Goal: Complete application form

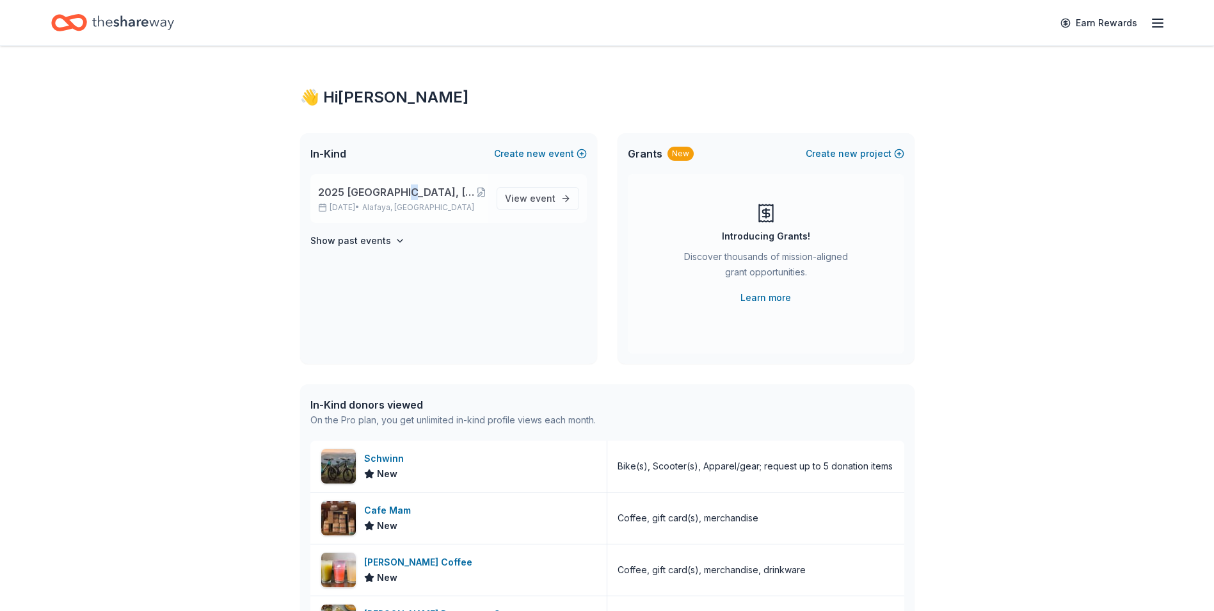
click at [398, 188] on span "2025 [GEOGRAPHIC_DATA], [GEOGRAPHIC_DATA] 449th Bomb Group WWII Reunion" at bounding box center [397, 191] width 158 height 15
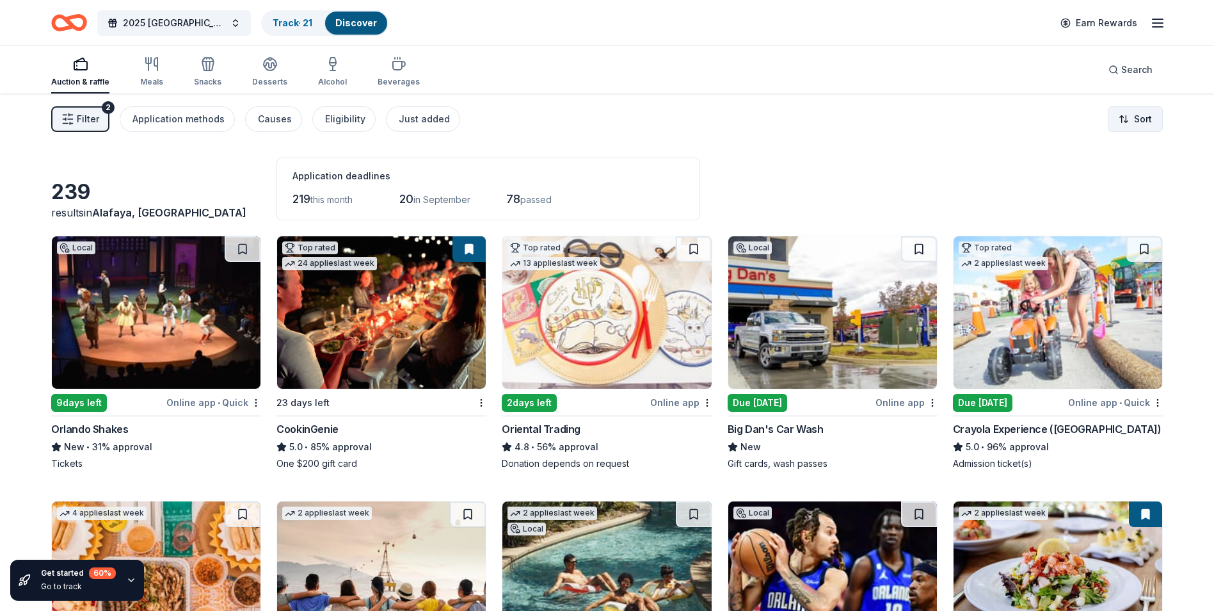
click at [1127, 122] on html "2025 Rapid City, SD 449th Bomb Group WWII Reunion Track · 21 Discover Earn Rewa…" at bounding box center [607, 305] width 1214 height 611
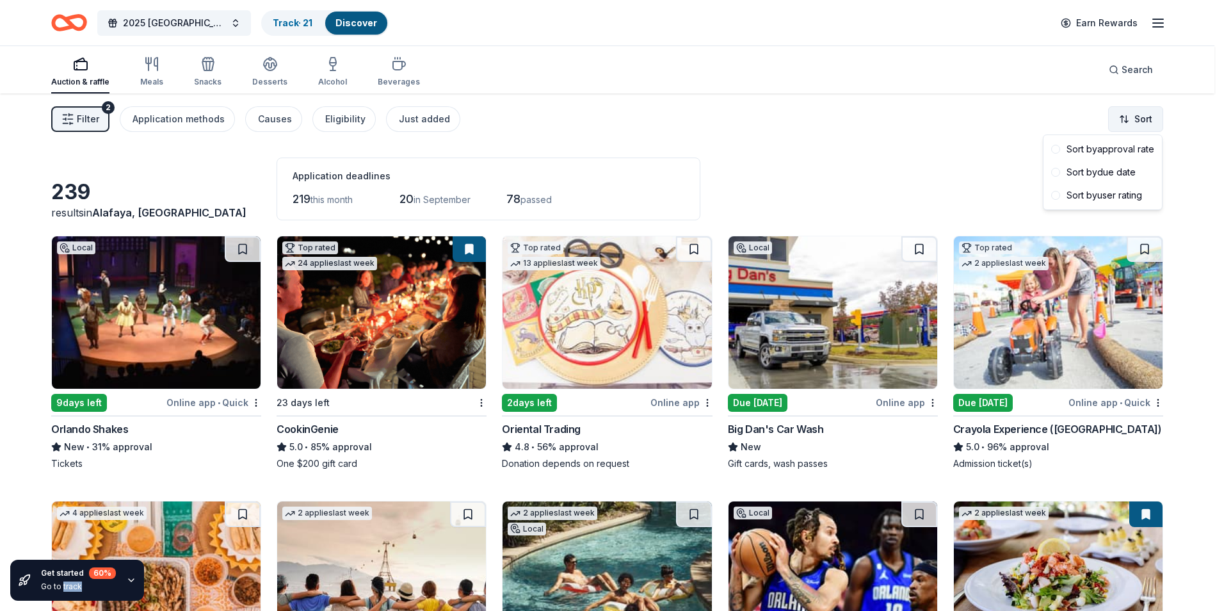
click at [1127, 122] on html "2025 Rapid City, SD 449th Bomb Group WWII Reunion Track · 21 Discover Earn Rewa…" at bounding box center [612, 305] width 1224 height 611
drag, startPoint x: 1127, startPoint y: 122, endPoint x: 1122, endPoint y: 145, distance: 24.2
click at [1122, 145] on div "Sort by approval rate" at bounding box center [1102, 149] width 113 height 23
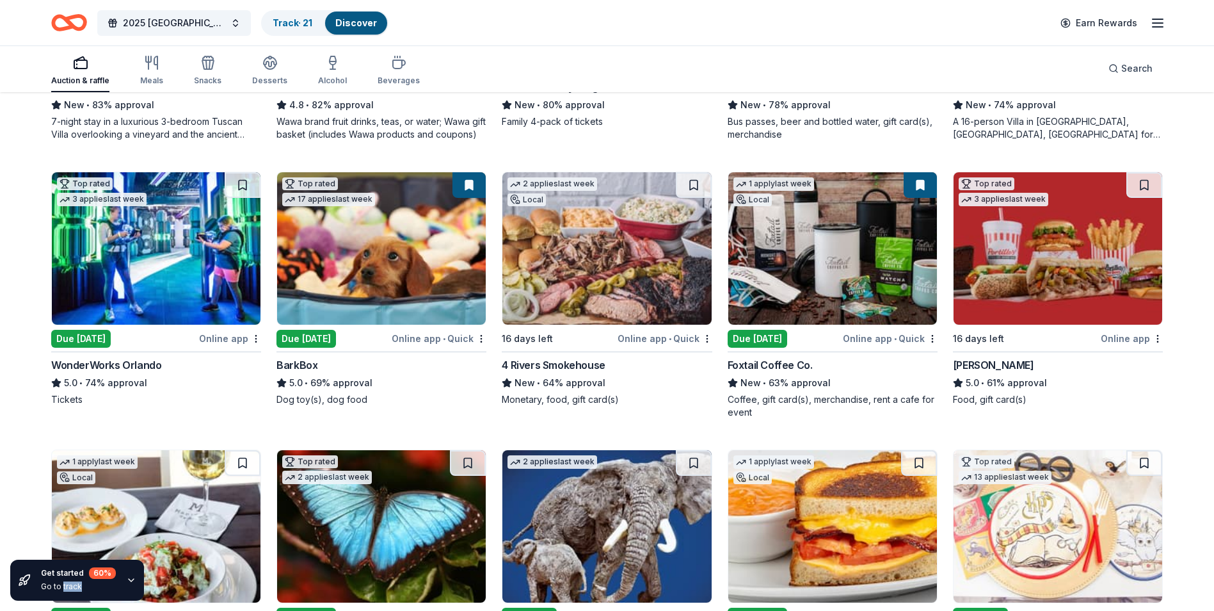
scroll to position [616, 0]
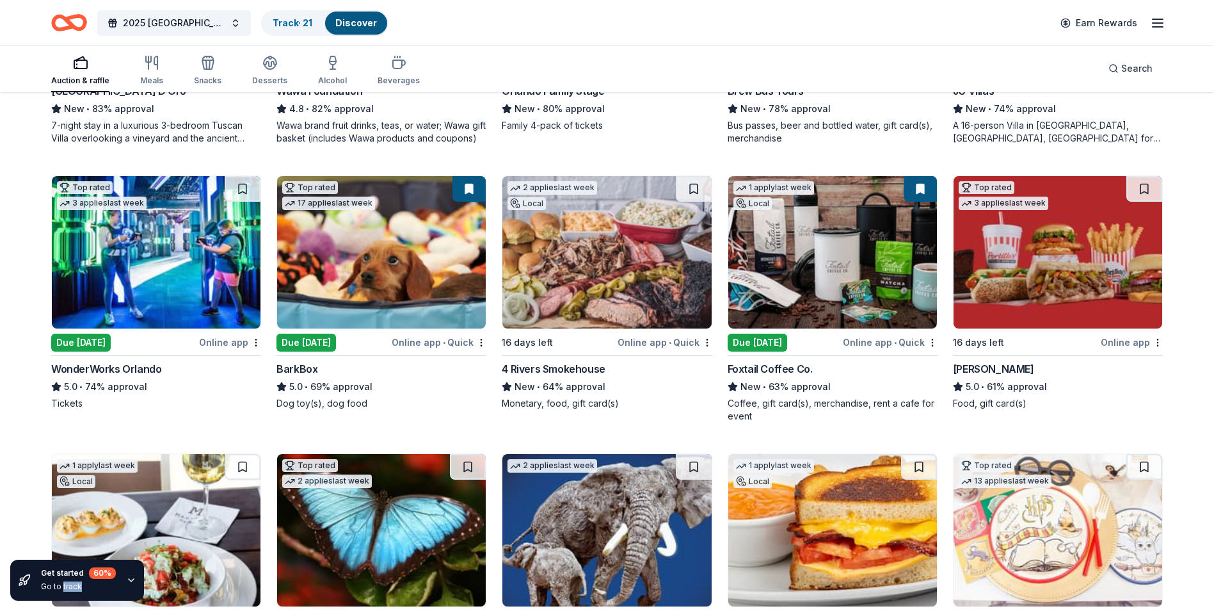
click at [635, 303] on img at bounding box center [607, 252] width 209 height 152
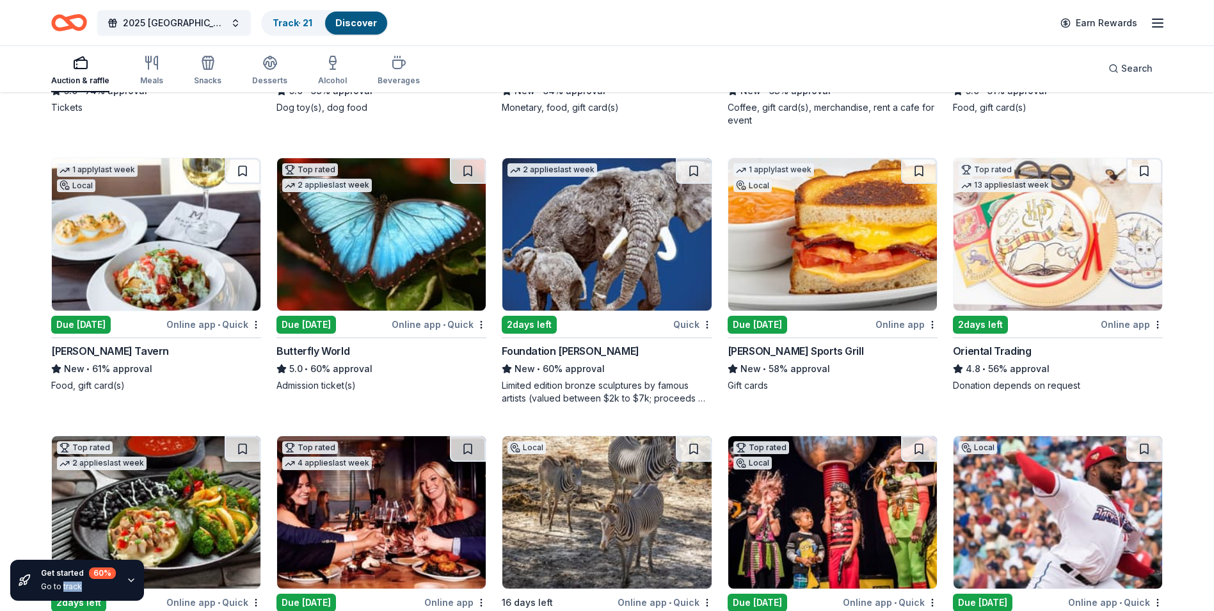
scroll to position [936, 0]
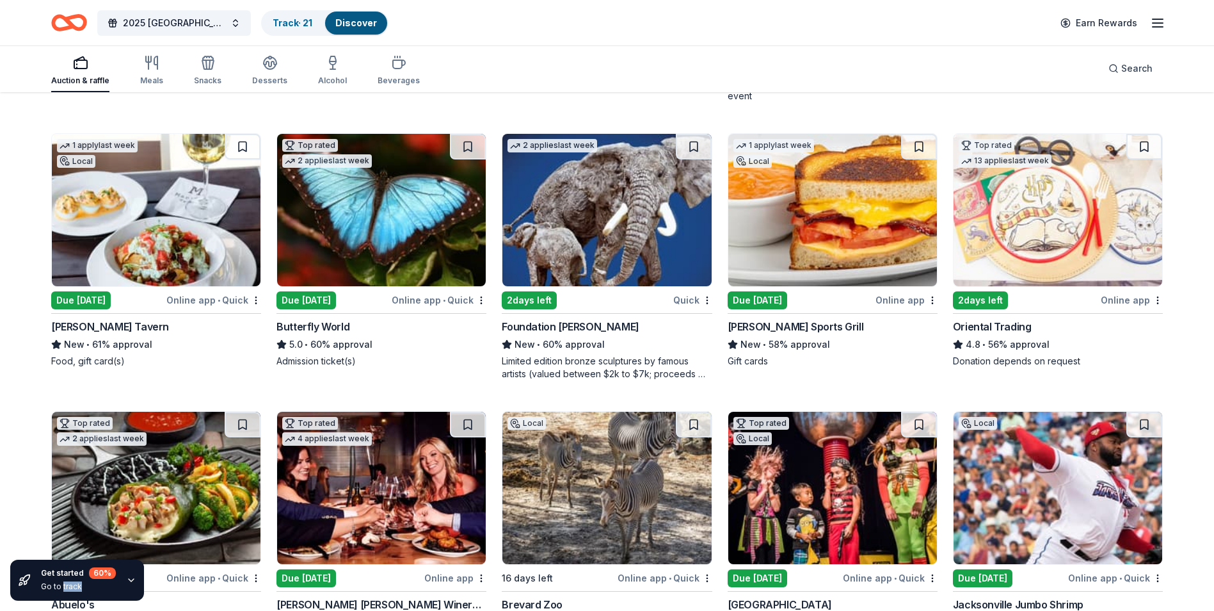
click at [166, 236] on img at bounding box center [156, 210] width 209 height 152
click at [853, 239] on img at bounding box center [833, 210] width 209 height 152
click at [827, 273] on img at bounding box center [833, 210] width 209 height 152
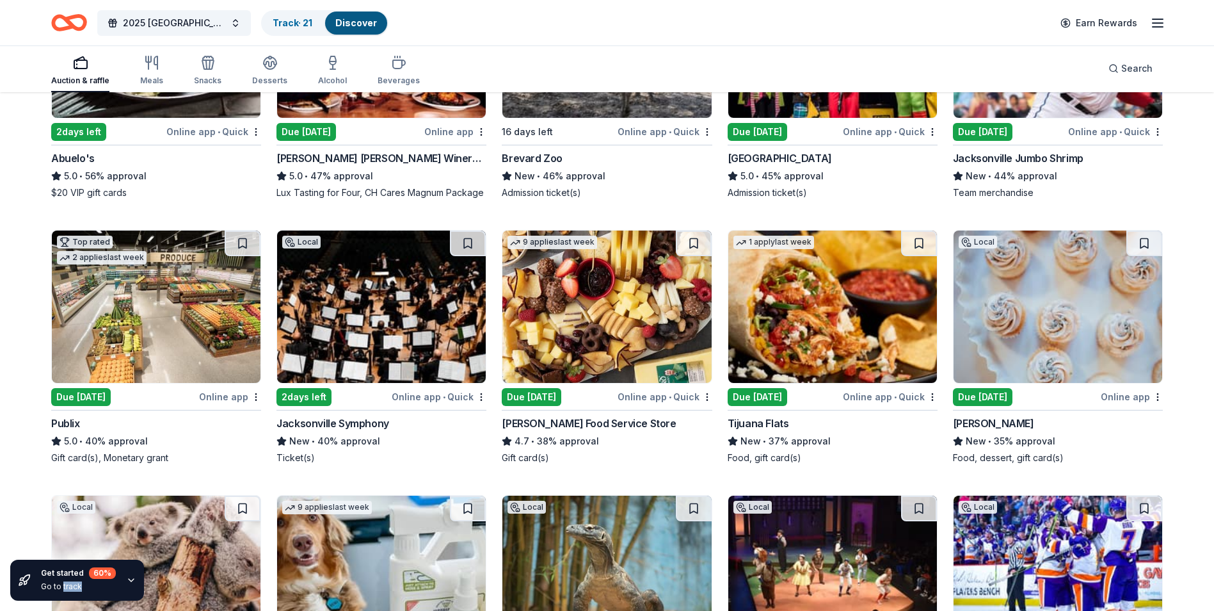
scroll to position [1338, 0]
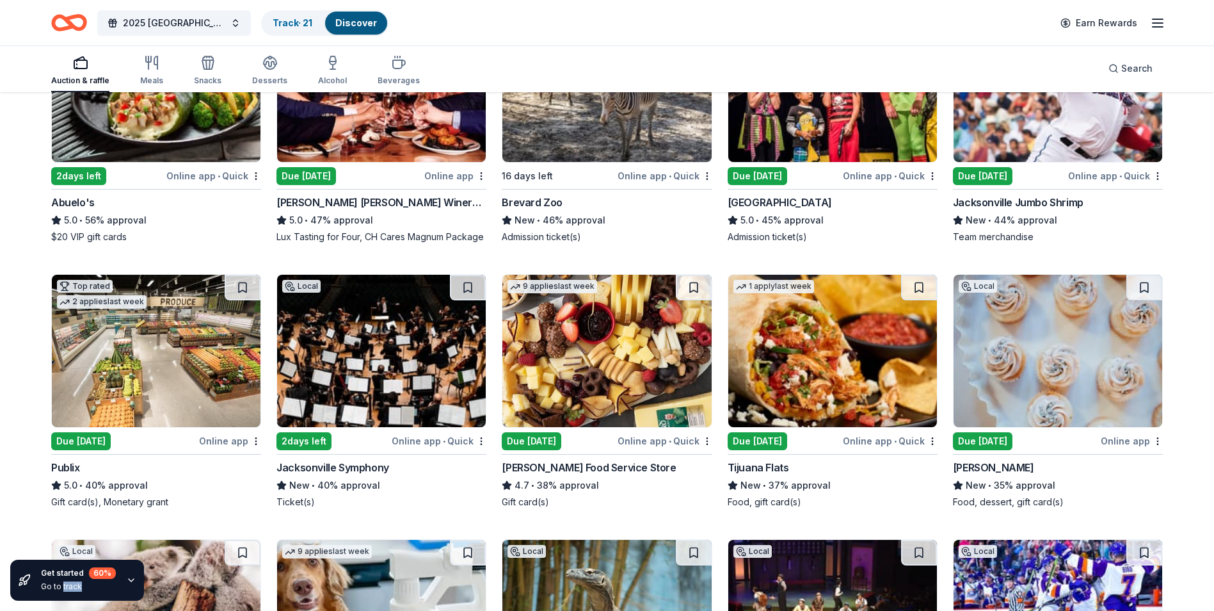
click at [168, 385] on img at bounding box center [156, 351] width 209 height 152
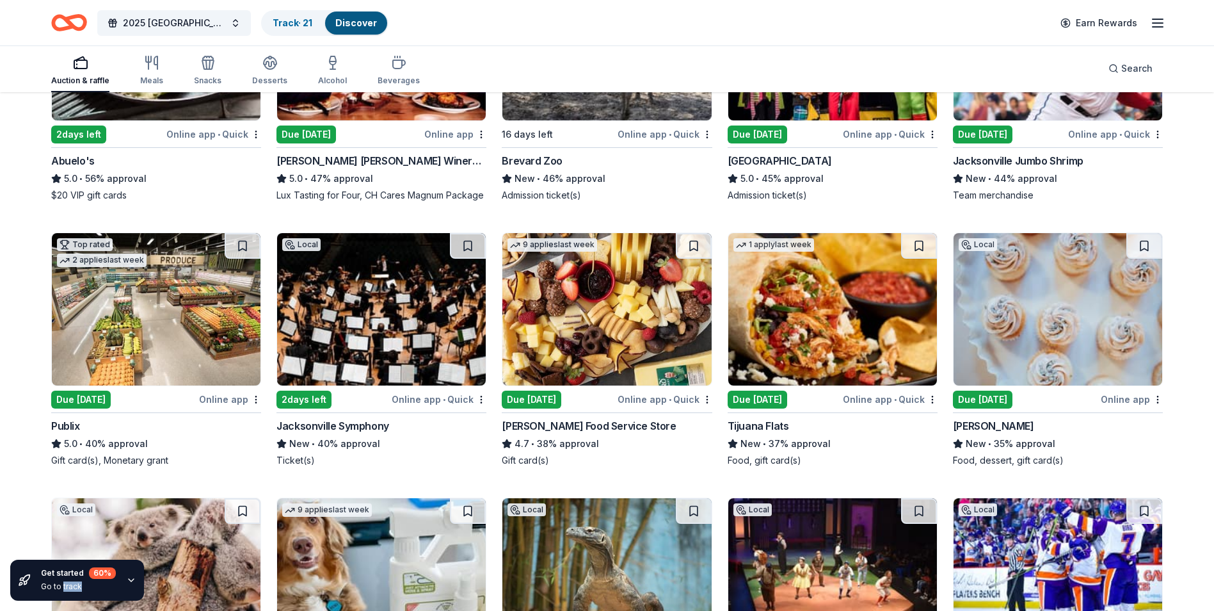
scroll to position [1402, 0]
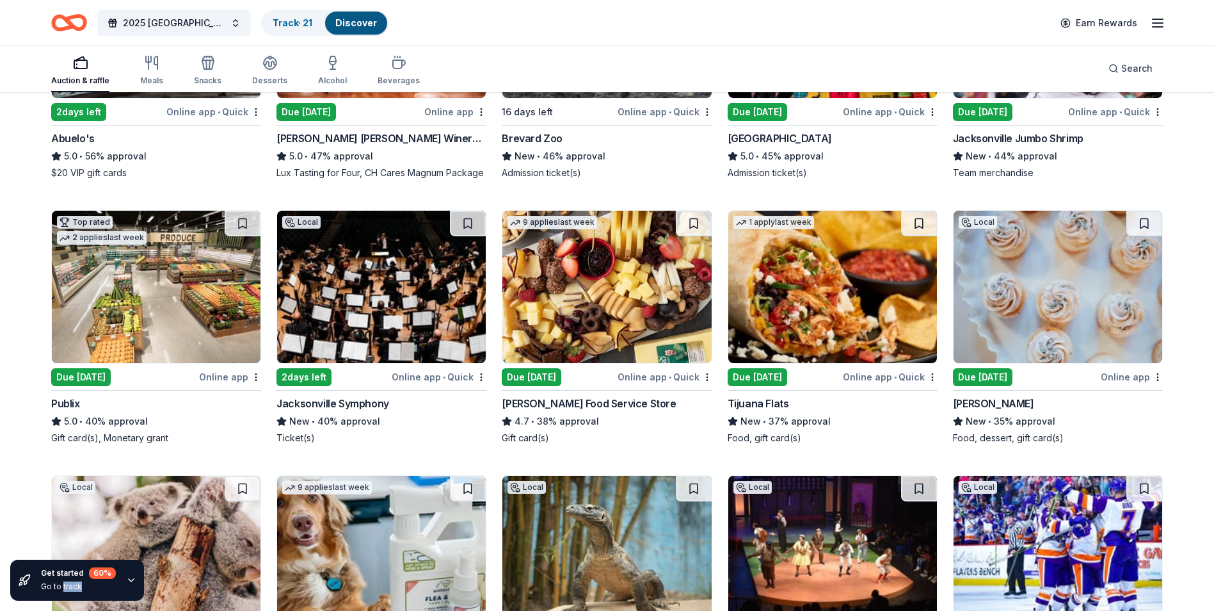
click at [825, 308] on img at bounding box center [833, 287] width 209 height 152
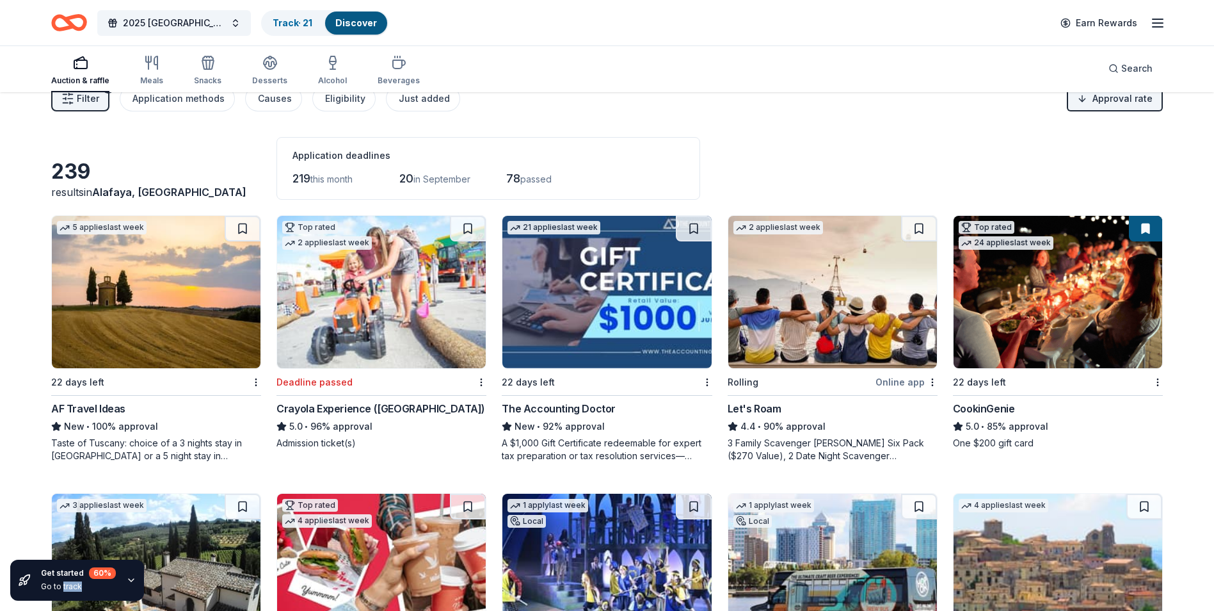
scroll to position [0, 0]
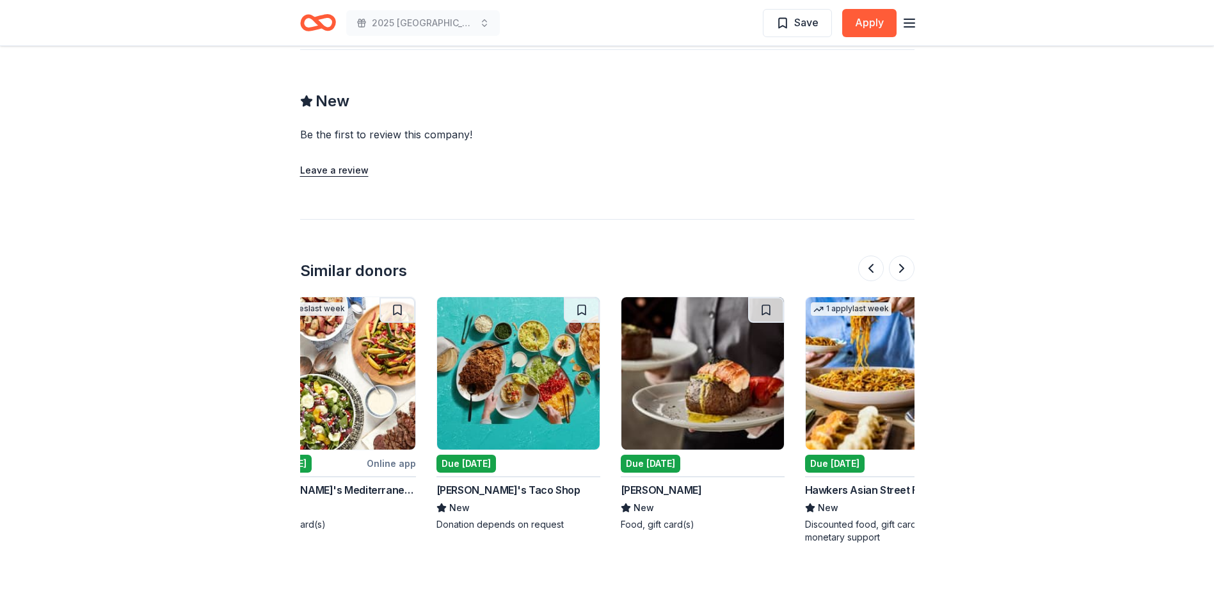
scroll to position [0, 415]
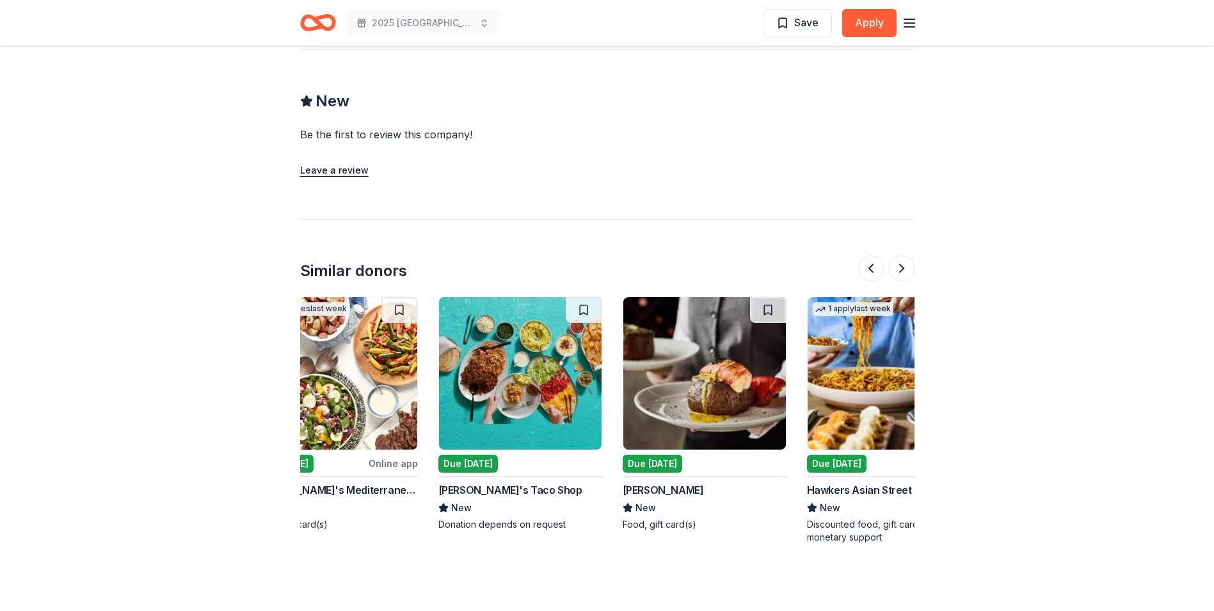
click at [738, 431] on img at bounding box center [705, 373] width 163 height 152
click at [556, 421] on img at bounding box center [520, 373] width 163 height 152
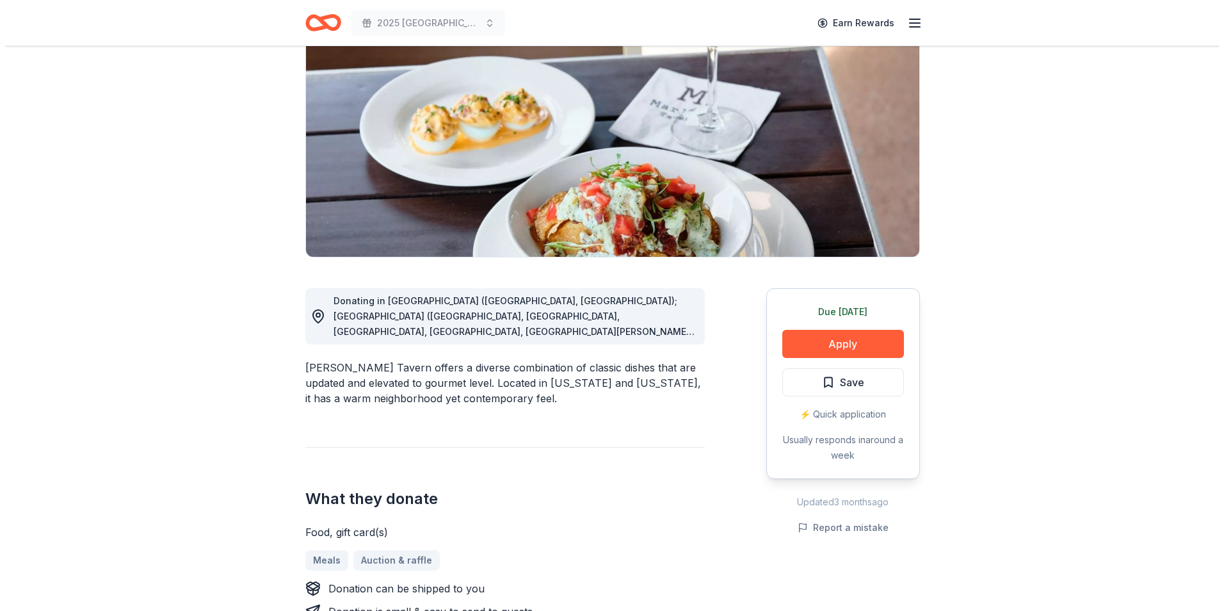
scroll to position [128, 0]
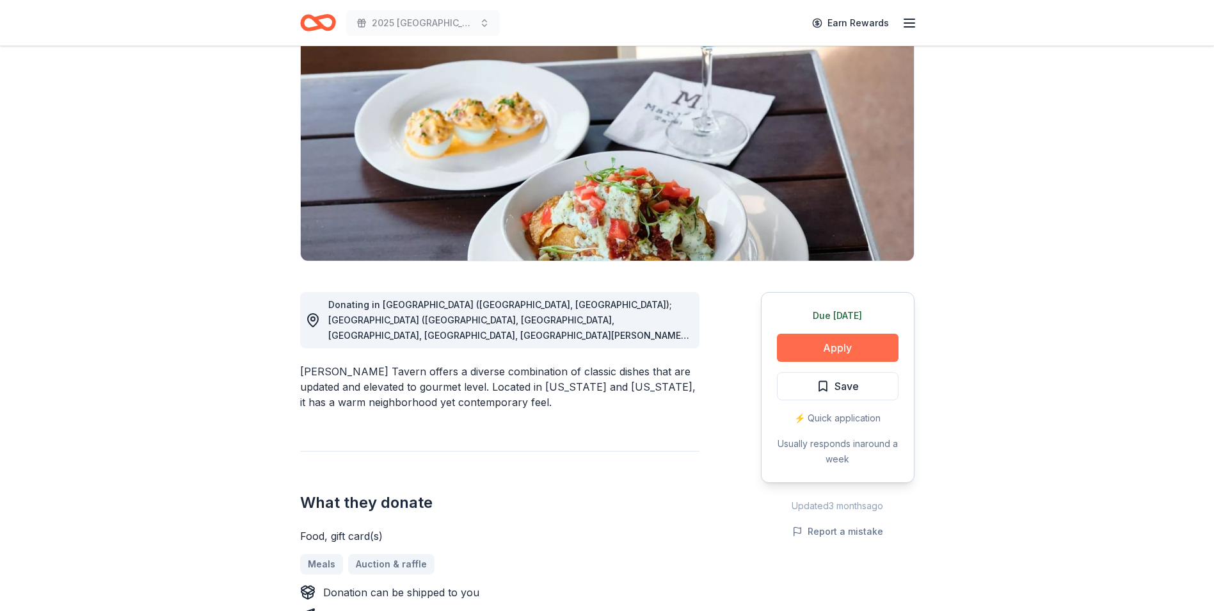
click at [862, 348] on button "Apply" at bounding box center [838, 348] width 122 height 28
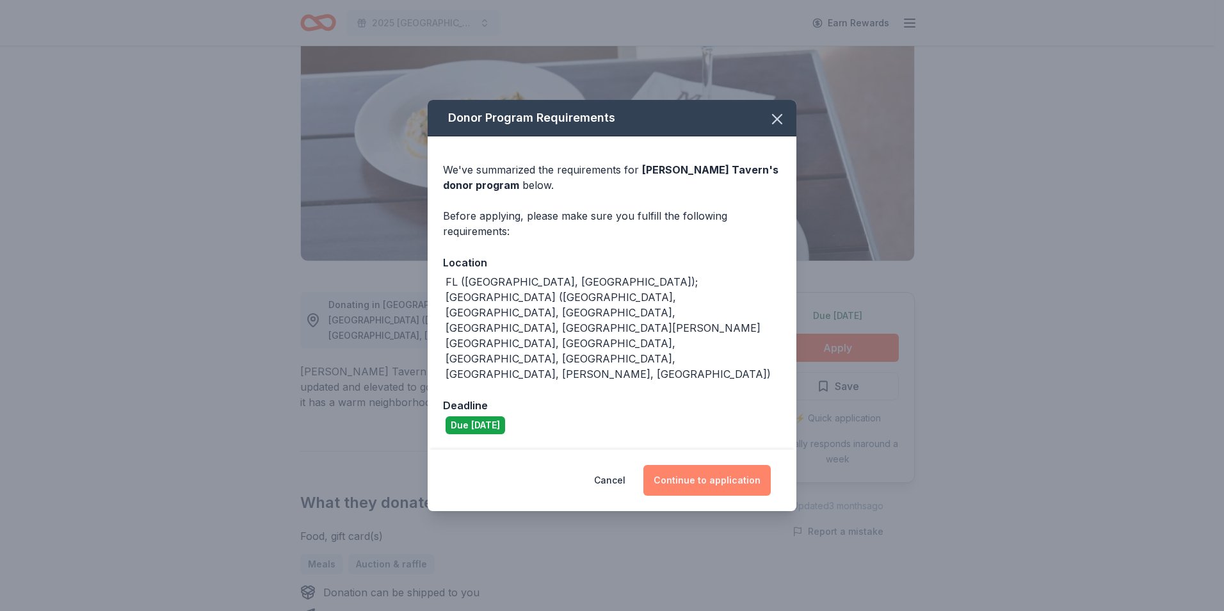
click at [704, 465] on button "Continue to application" at bounding box center [706, 480] width 127 height 31
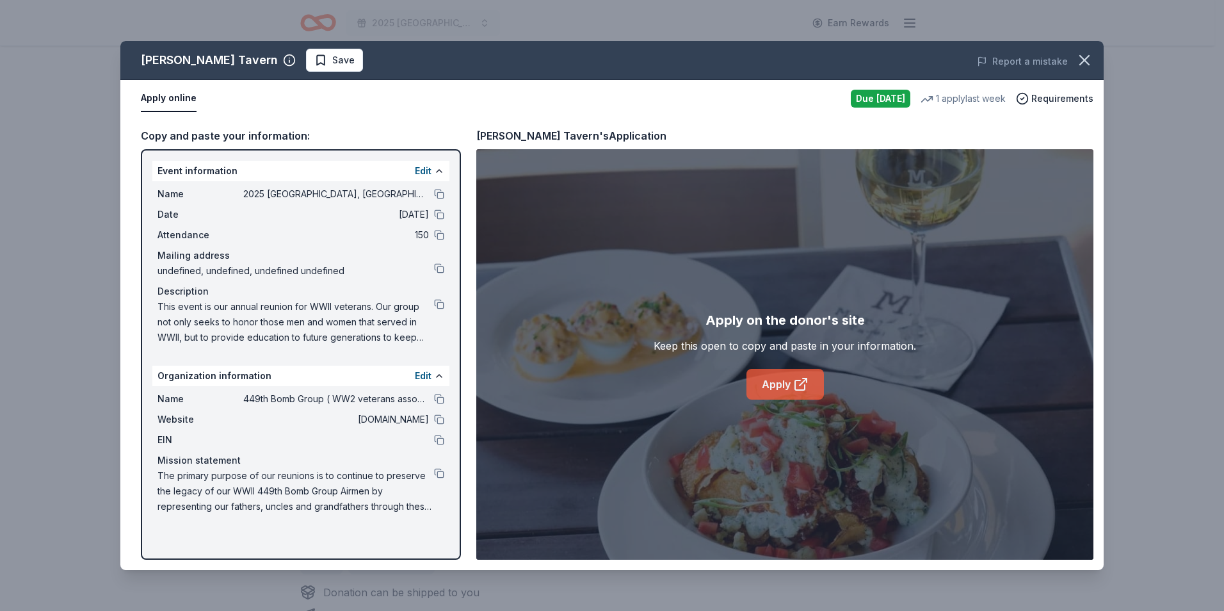
click at [787, 385] on link "Apply" at bounding box center [784, 384] width 77 height 31
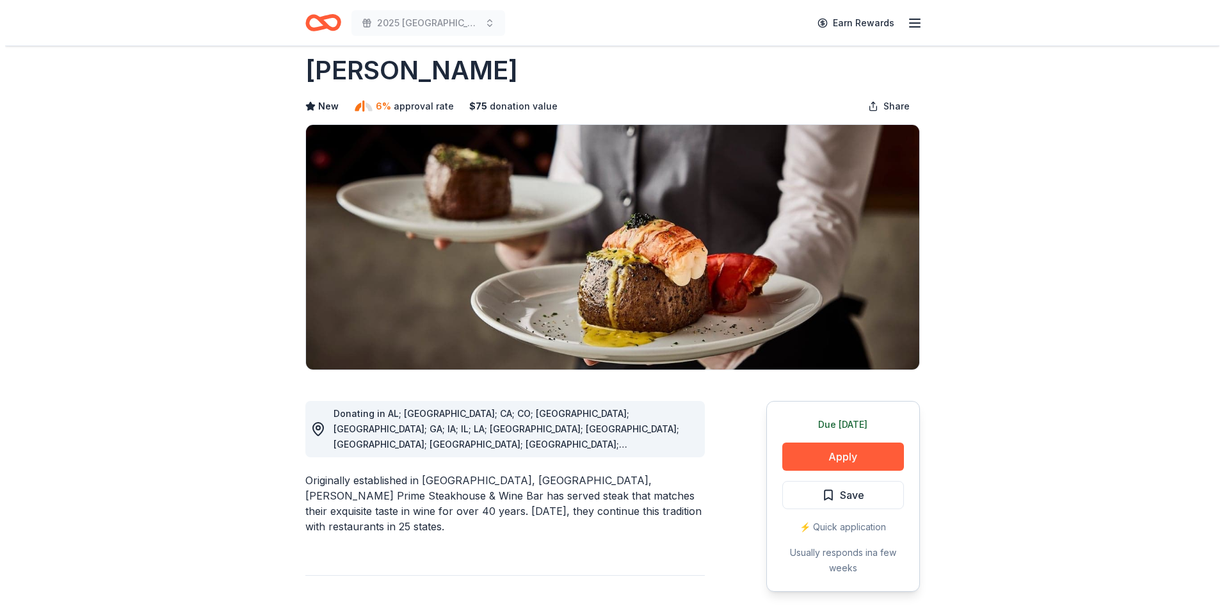
scroll to position [6, 0]
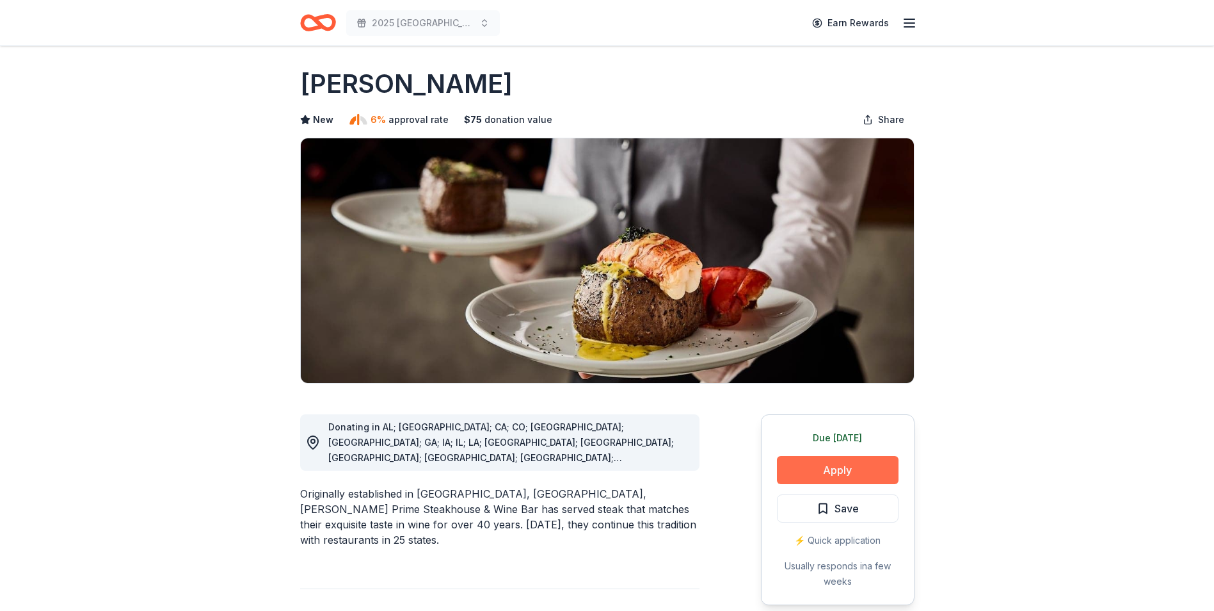
click at [871, 468] on button "Apply" at bounding box center [838, 470] width 122 height 28
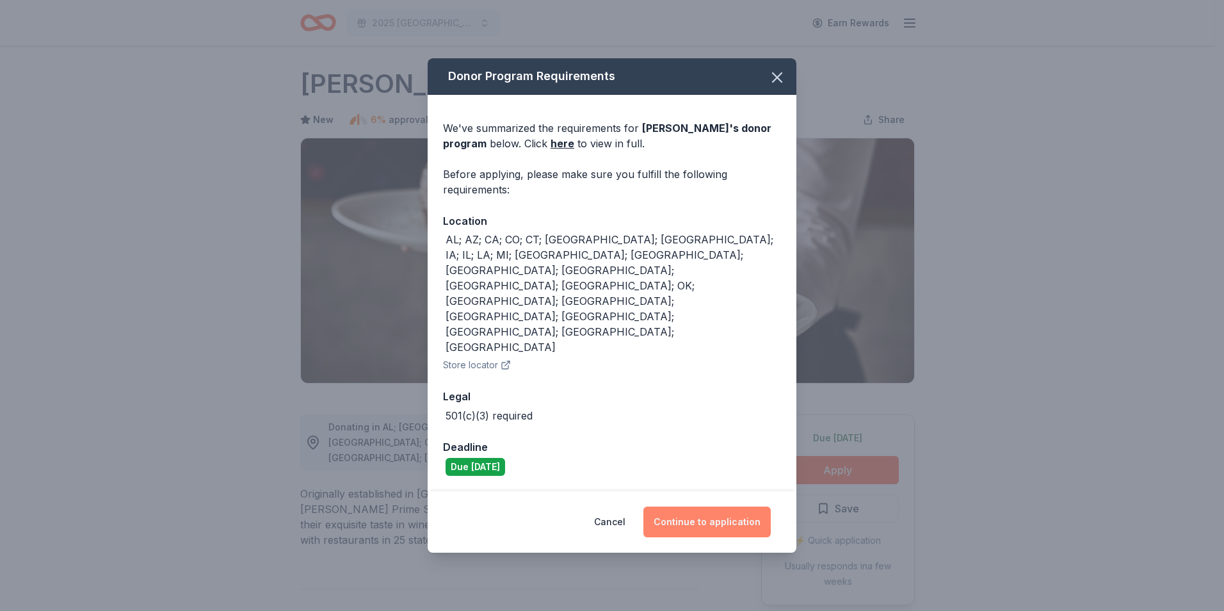
click at [727, 506] on button "Continue to application" at bounding box center [706, 521] width 127 height 31
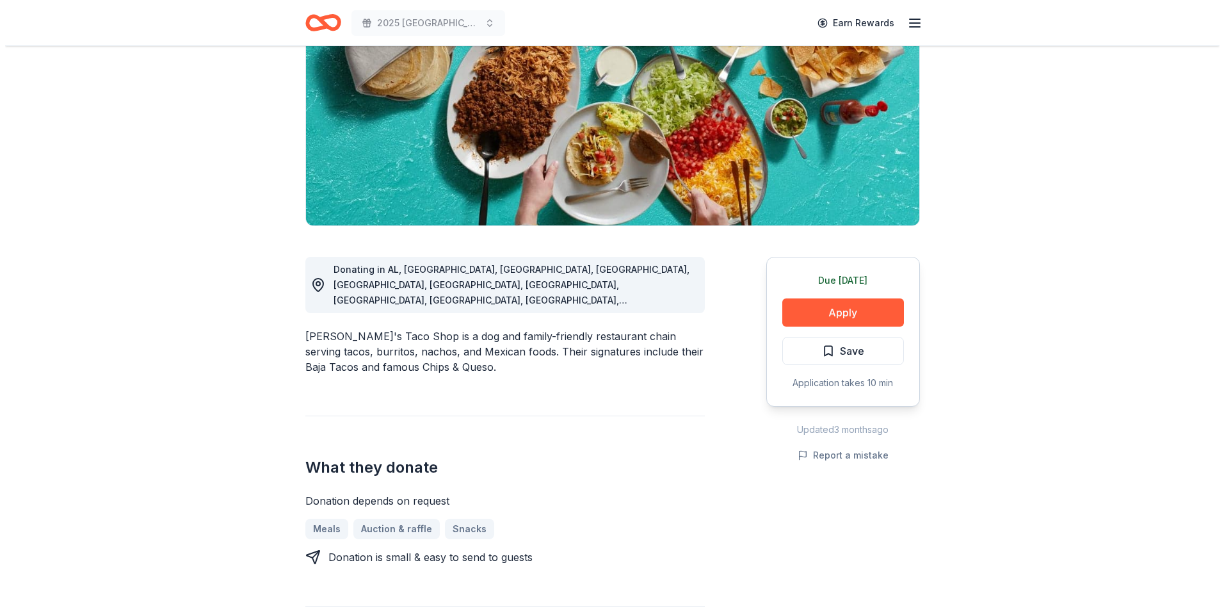
scroll to position [158, 0]
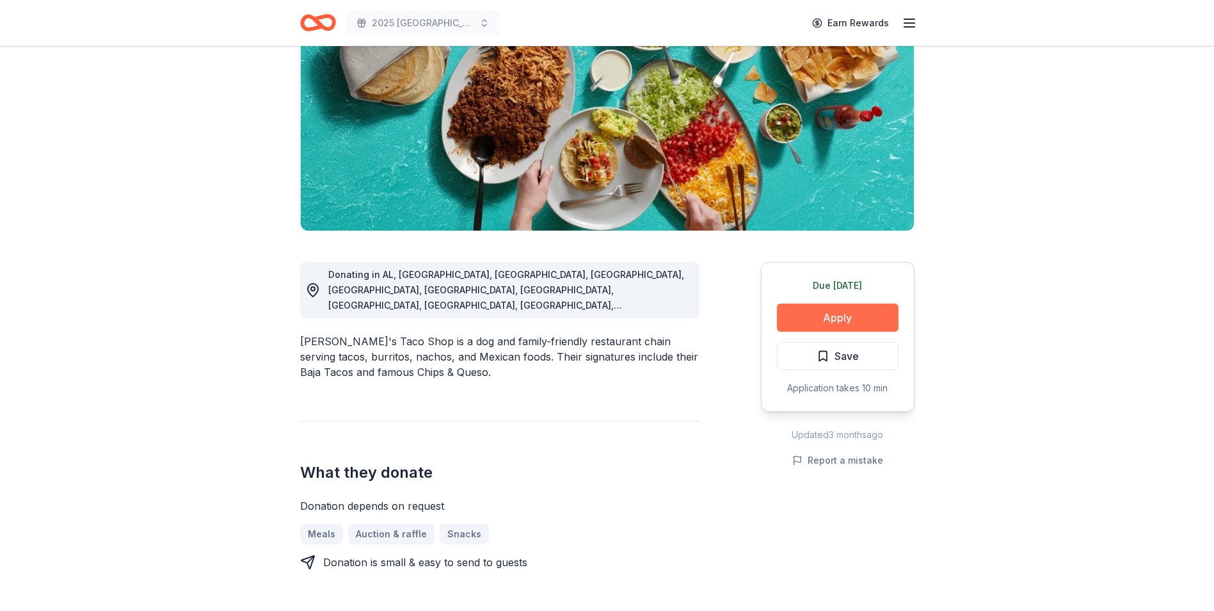
click at [851, 319] on button "Apply" at bounding box center [838, 317] width 122 height 28
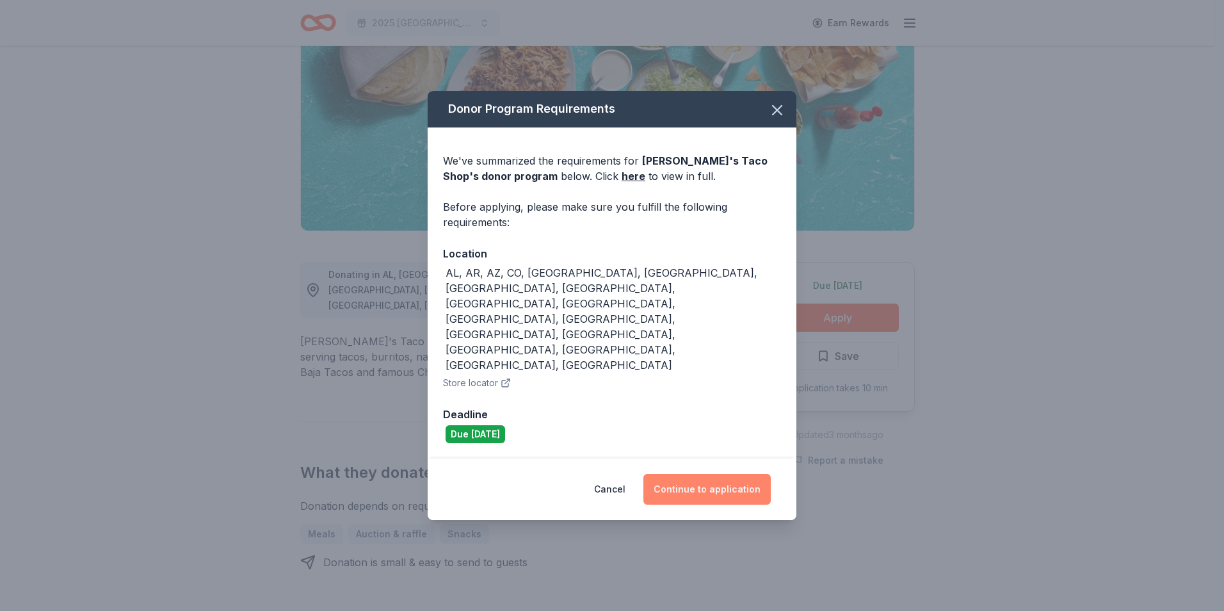
click at [695, 474] on button "Continue to application" at bounding box center [706, 489] width 127 height 31
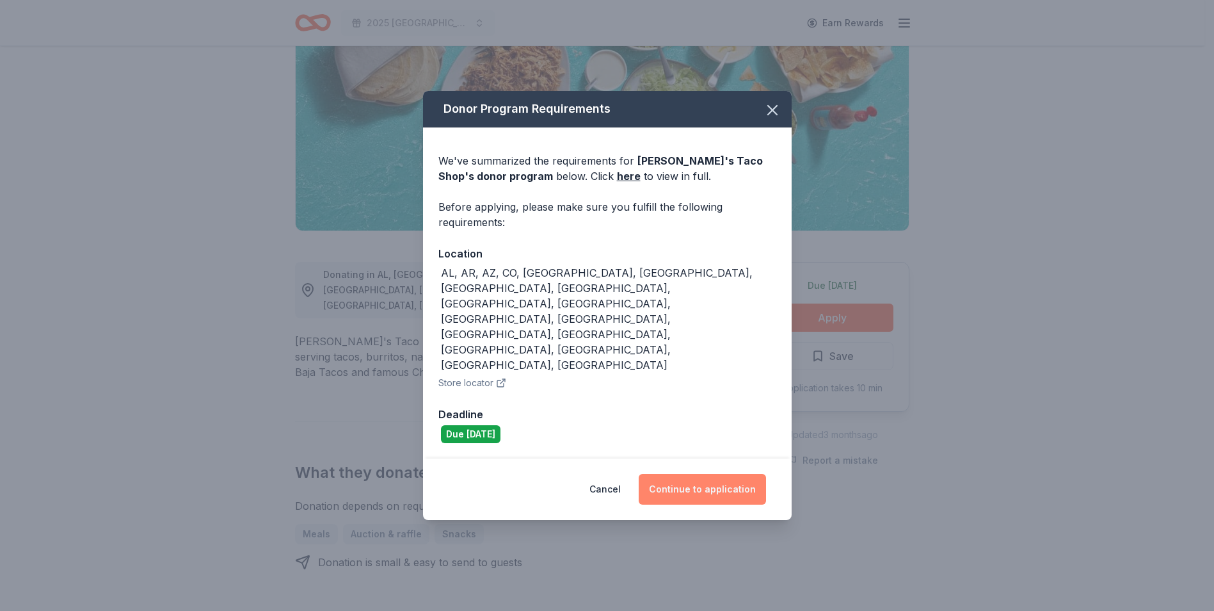
click at [712, 474] on button "Continue to application" at bounding box center [702, 489] width 127 height 31
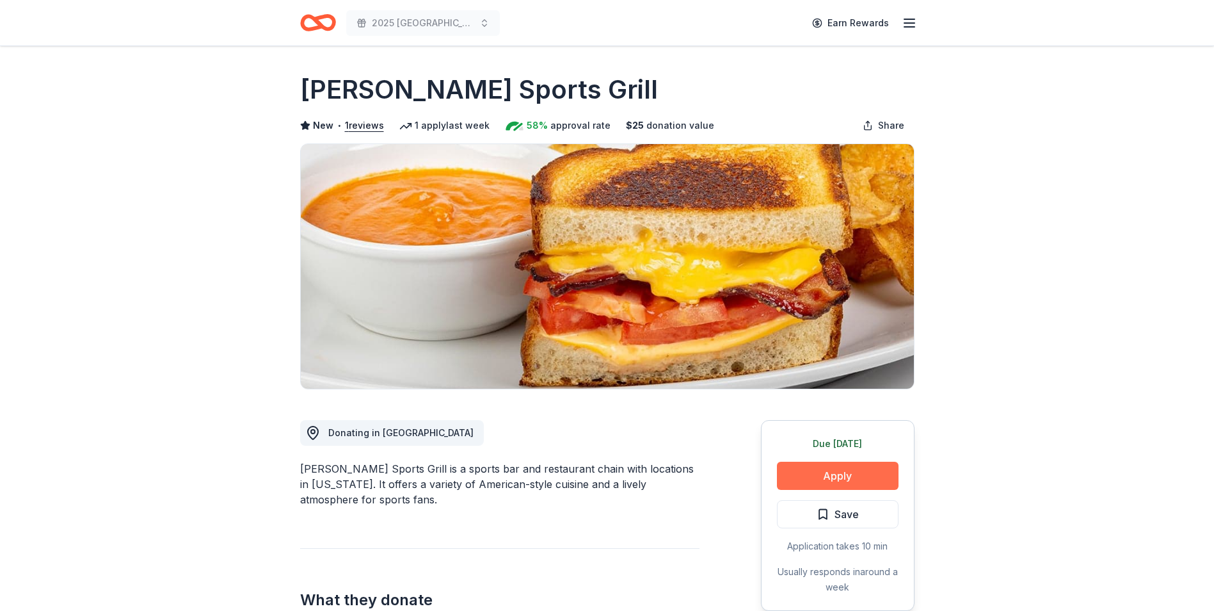
click at [859, 483] on button "Apply" at bounding box center [838, 476] width 122 height 28
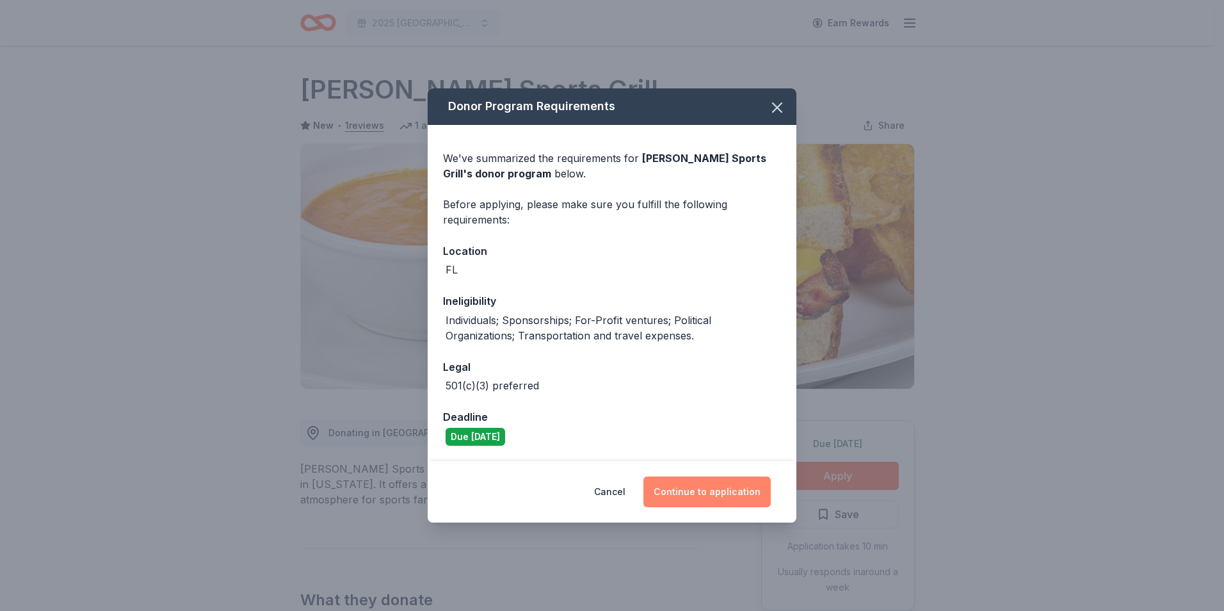
click at [736, 494] on button "Continue to application" at bounding box center [706, 491] width 127 height 31
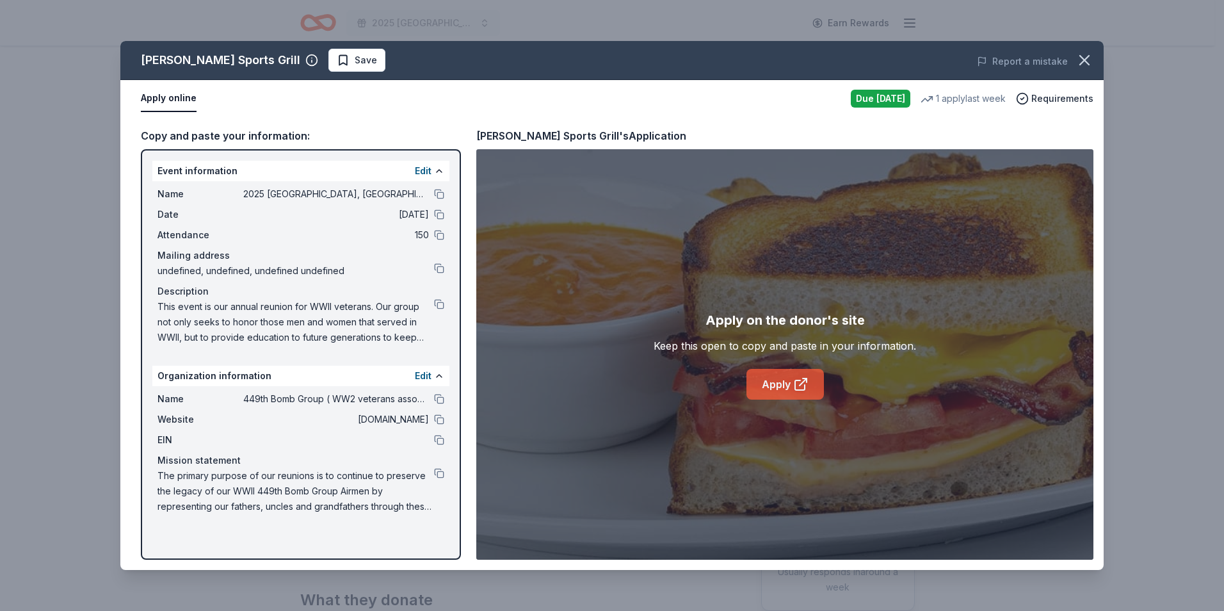
click at [791, 383] on link "Apply" at bounding box center [784, 384] width 77 height 31
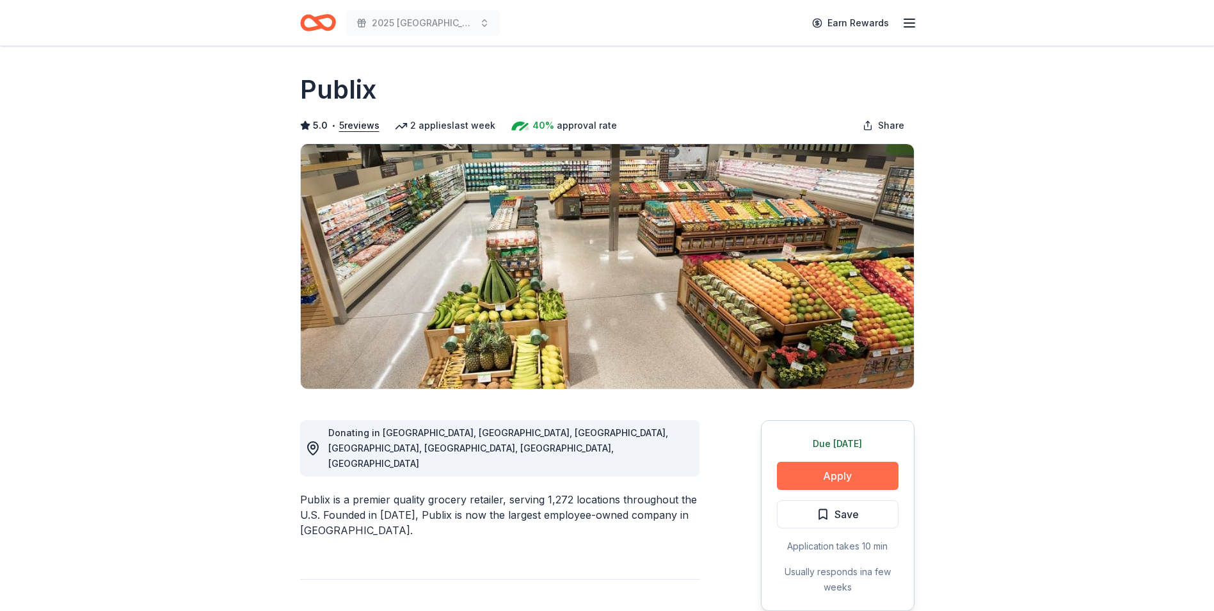
click at [867, 481] on button "Apply" at bounding box center [838, 476] width 122 height 28
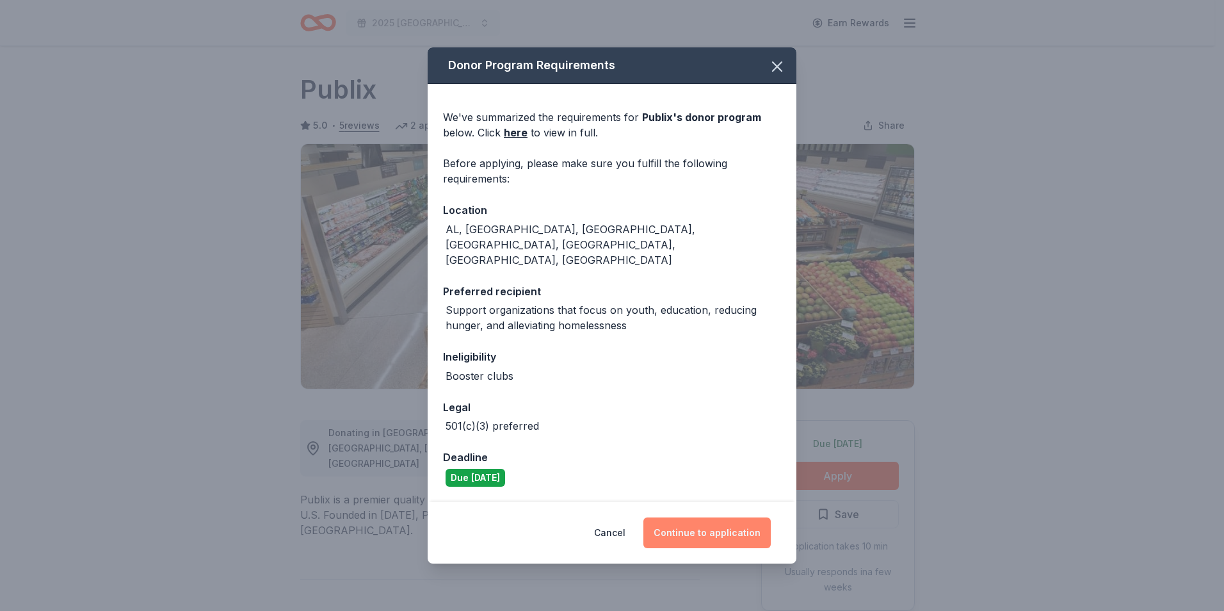
click at [730, 517] on button "Continue to application" at bounding box center [706, 532] width 127 height 31
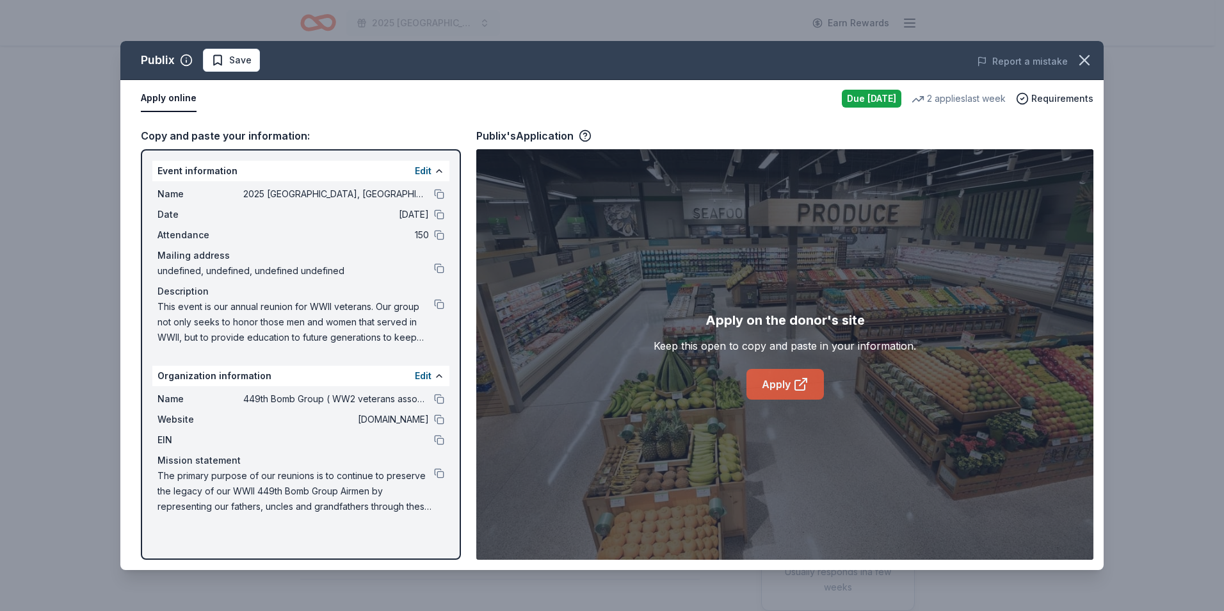
click at [790, 389] on link "Apply" at bounding box center [784, 384] width 77 height 31
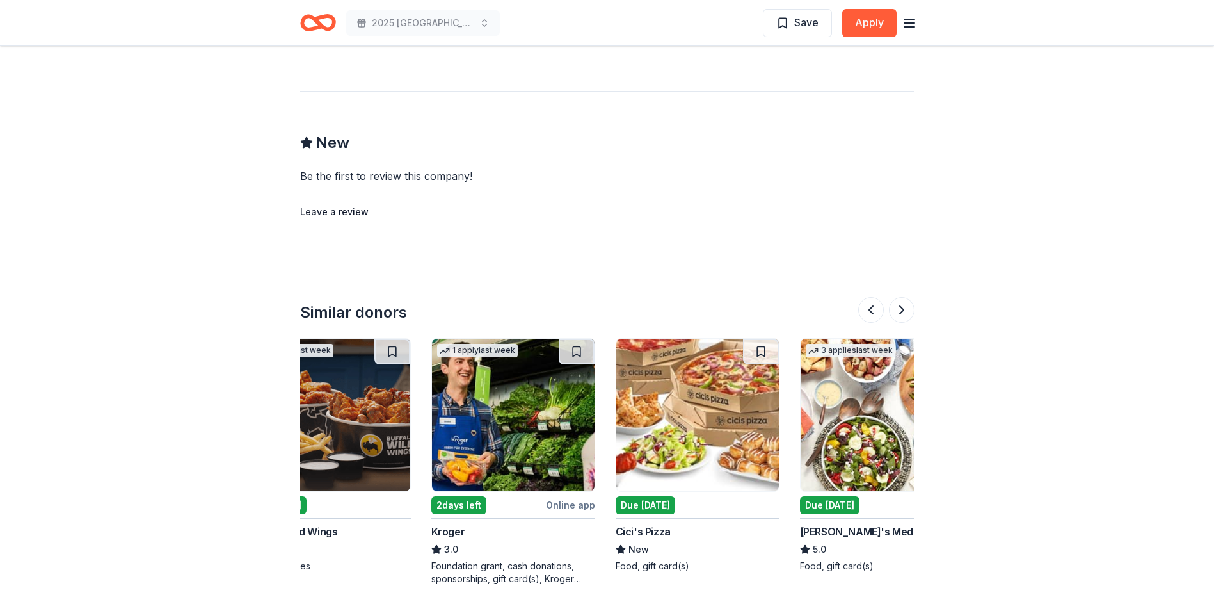
scroll to position [0, 416]
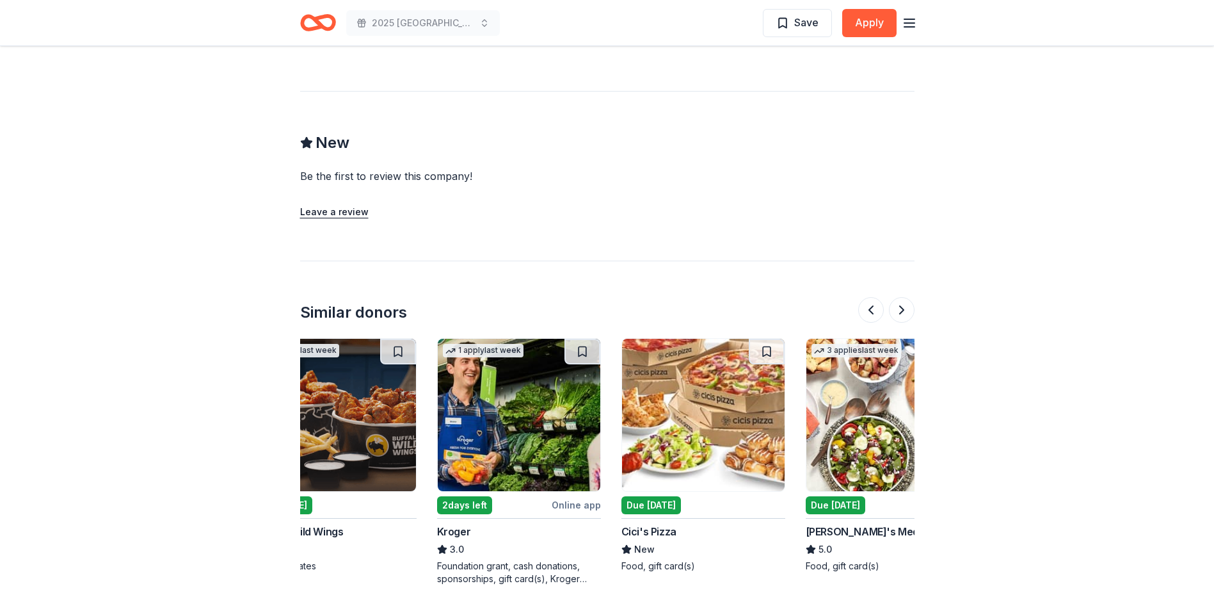
click at [545, 463] on img at bounding box center [519, 415] width 163 height 152
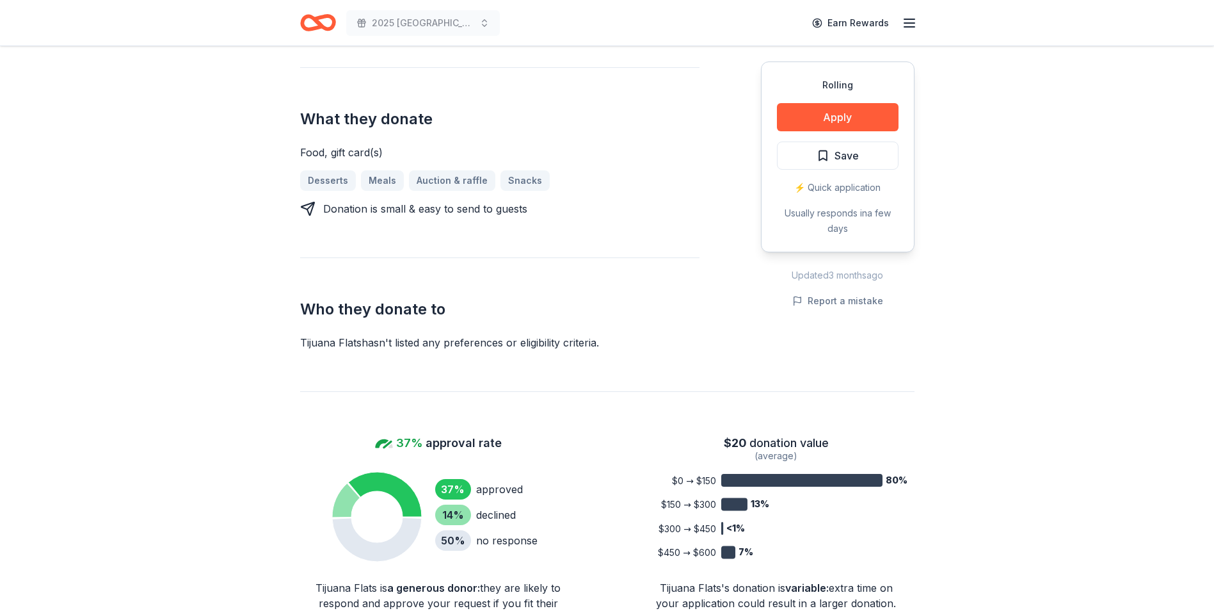
scroll to position [0, 0]
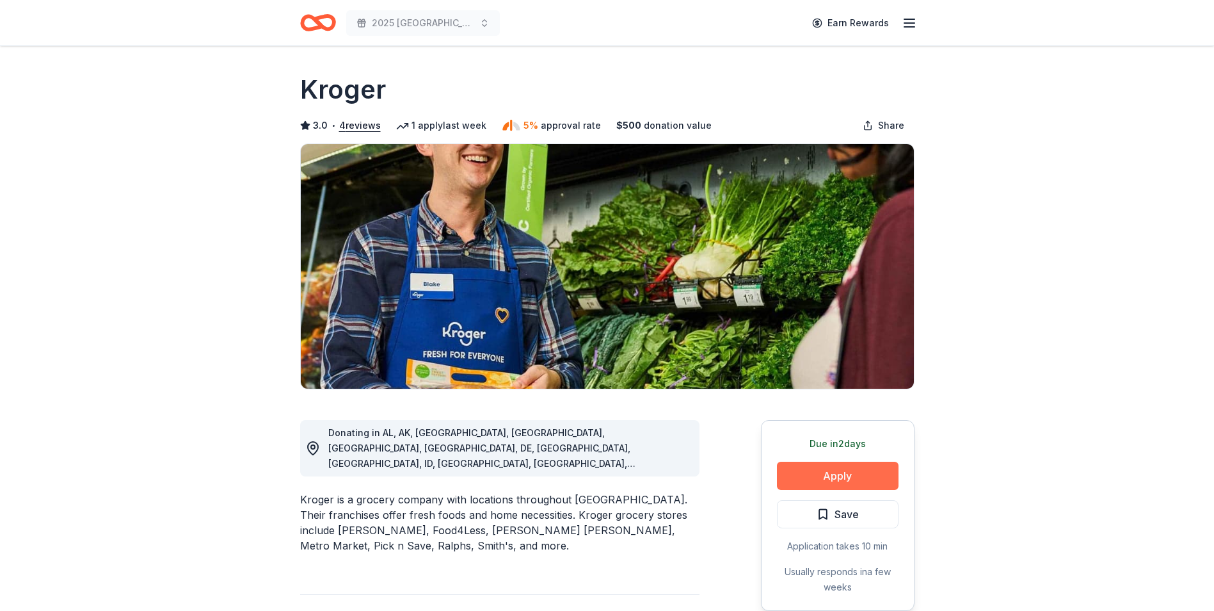
click at [861, 478] on button "Apply" at bounding box center [838, 476] width 122 height 28
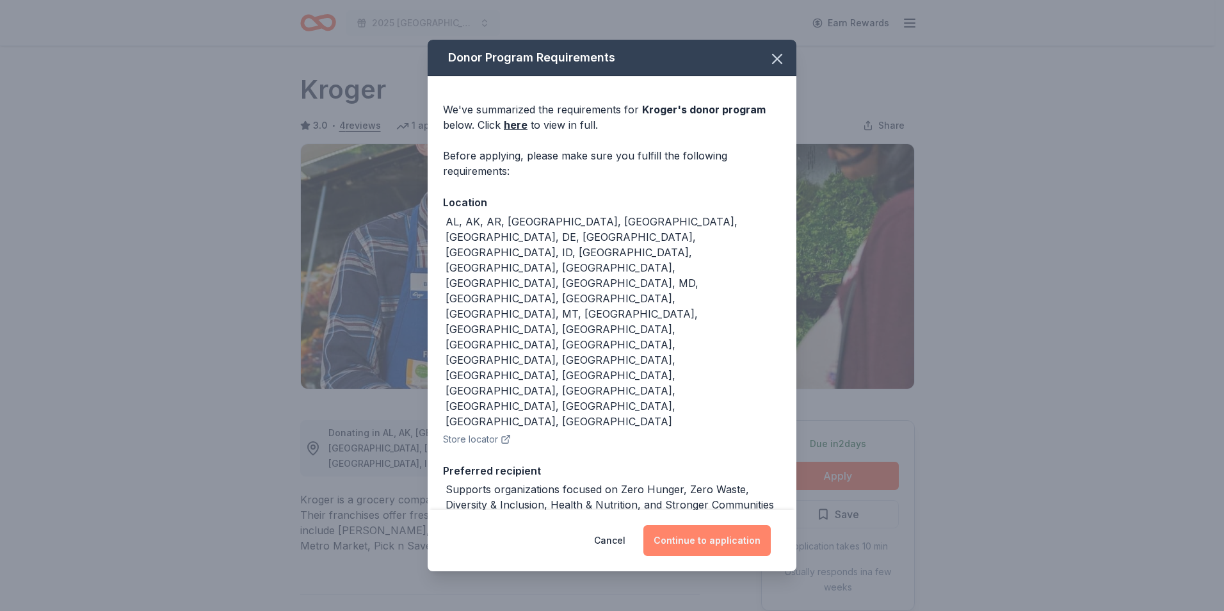
click at [741, 529] on button "Continue to application" at bounding box center [706, 540] width 127 height 31
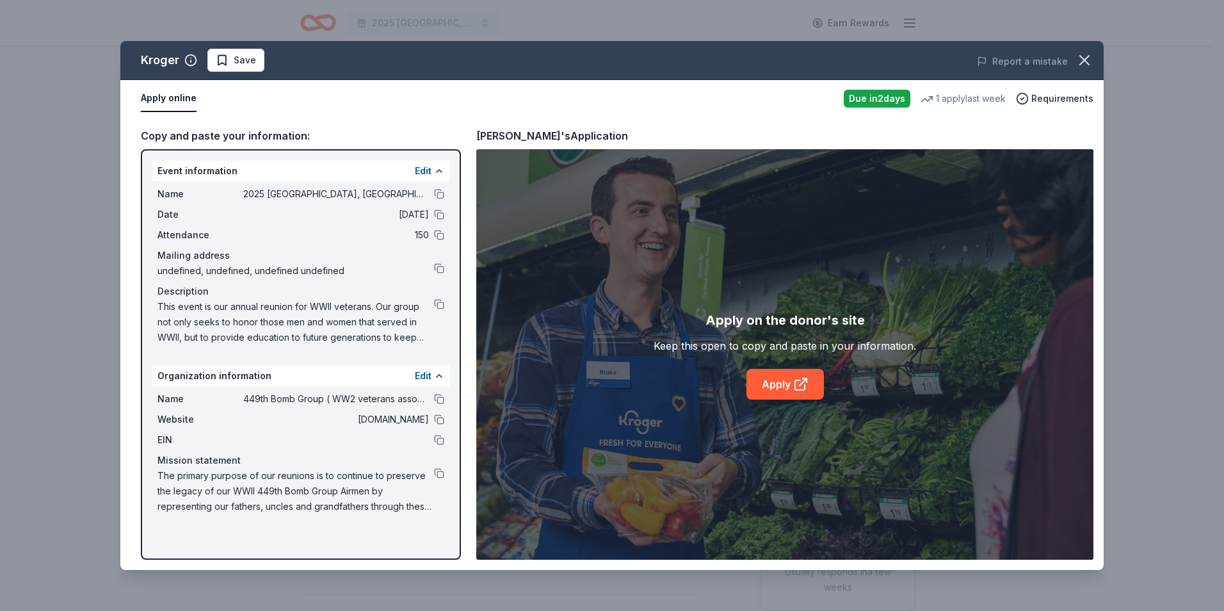
click at [796, 388] on icon at bounding box center [800, 383] width 15 height 15
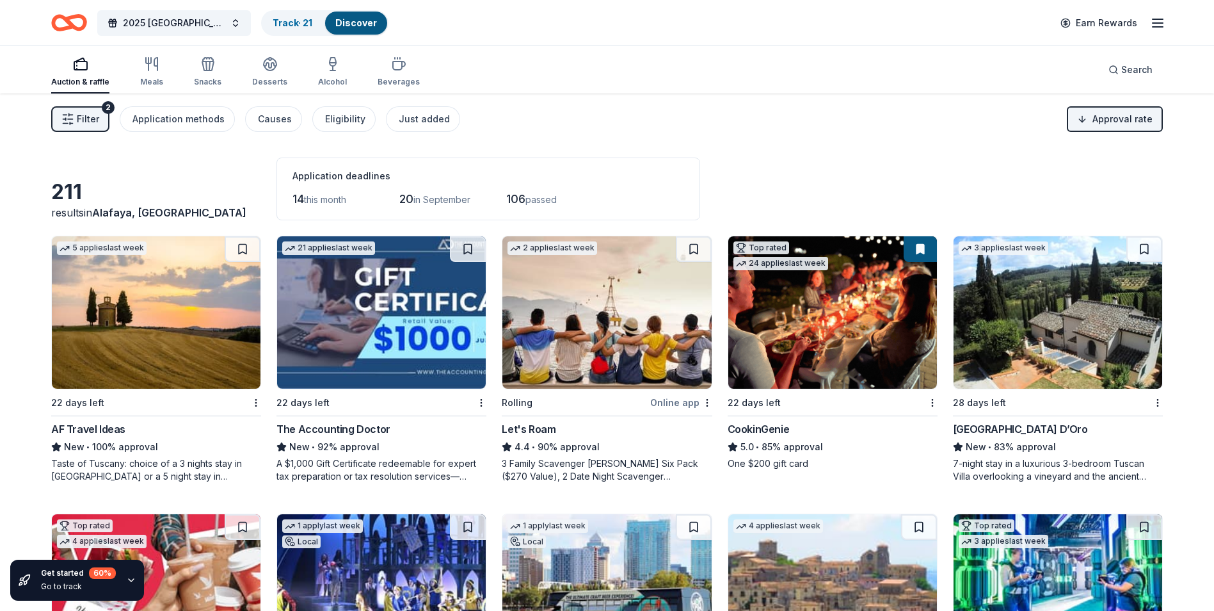
click at [819, 334] on img at bounding box center [833, 312] width 209 height 152
